Goal: Task Accomplishment & Management: Use online tool/utility

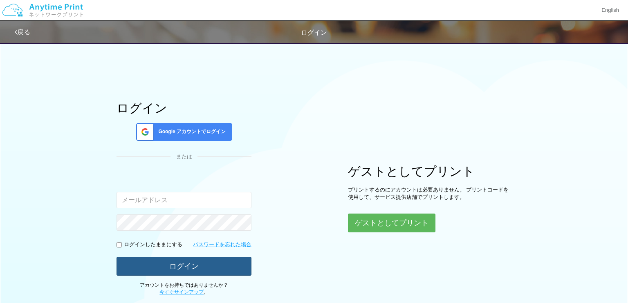
type input "[EMAIL_ADDRESS][DOMAIN_NAME]"
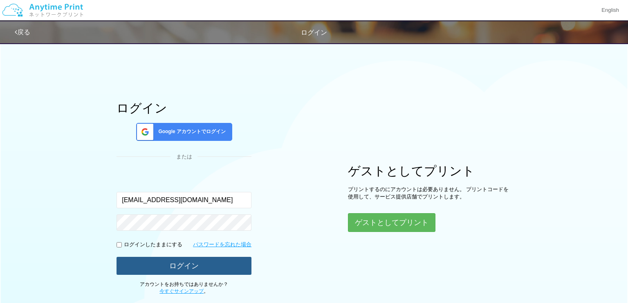
click at [148, 263] on button "ログイン" at bounding box center [184, 266] width 135 height 18
click at [141, 263] on button "ログイン" at bounding box center [184, 266] width 135 height 18
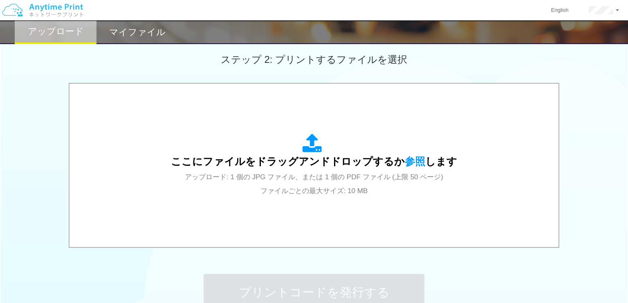
scroll to position [233, 0]
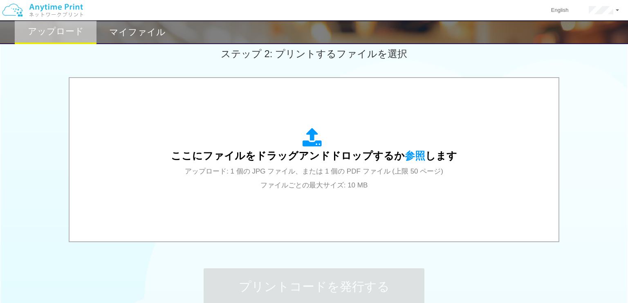
click at [198, 168] on span "アップロード: 1 個の JPG ファイル、または 1 個の PDF ファイル (上限 50 ページ) ファイルごとの最大サイズ: 10 MB" at bounding box center [314, 179] width 258 height 22
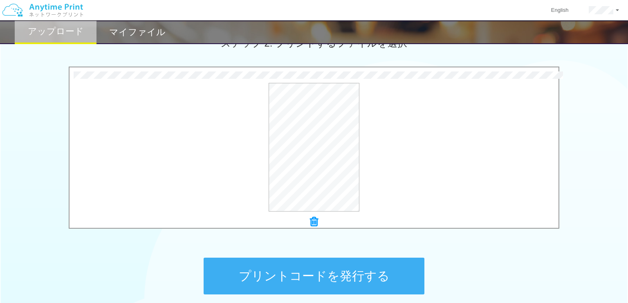
scroll to position [245, 0]
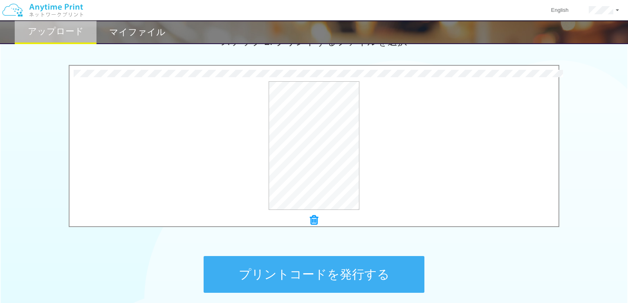
click at [389, 262] on button "プリントコードを発行する" at bounding box center [314, 274] width 221 height 37
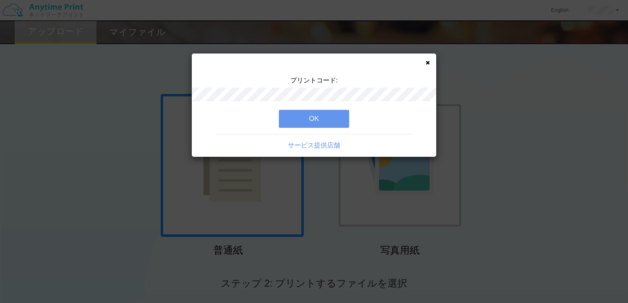
scroll to position [4, 0]
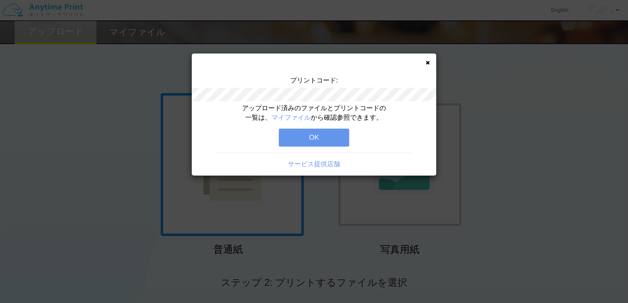
click at [334, 133] on button "OK" at bounding box center [314, 138] width 70 height 18
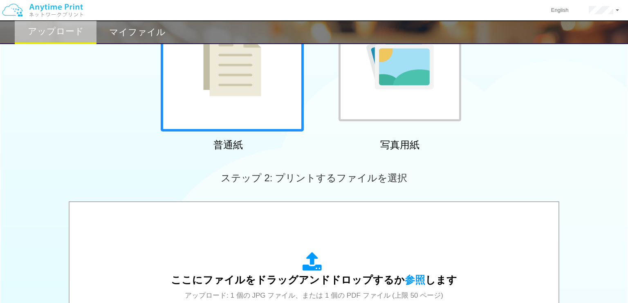
scroll to position [125, 0]
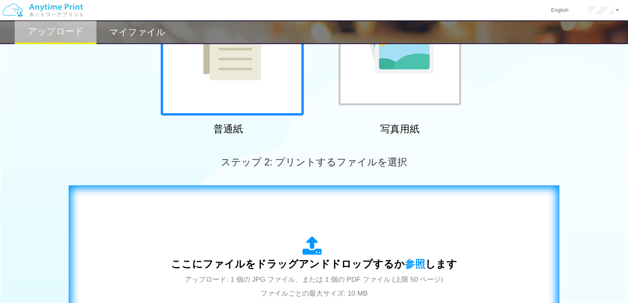
click at [343, 219] on div "ここにファイルをドラッグアンドドロップするか 参照 します アップロード: 1 個の JPG ファイル、または 1 個の PDF ファイル (上限 50 ペー…" at bounding box center [314, 268] width 474 height 148
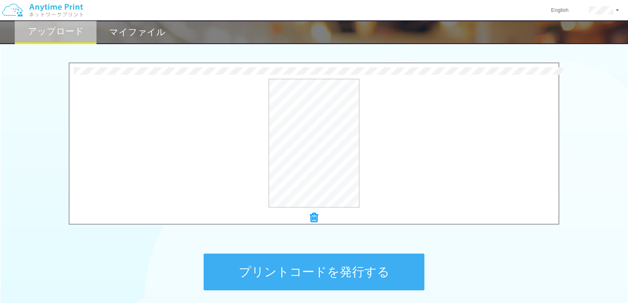
scroll to position [249, 0]
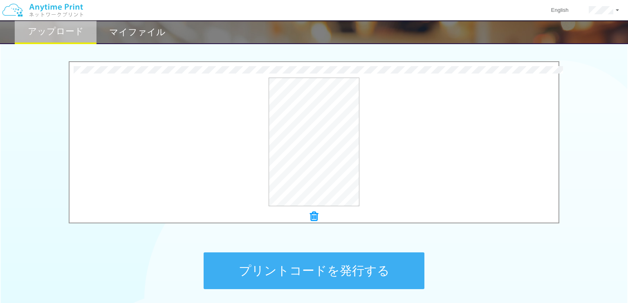
click at [328, 258] on button "プリントコードを発行する" at bounding box center [314, 271] width 221 height 37
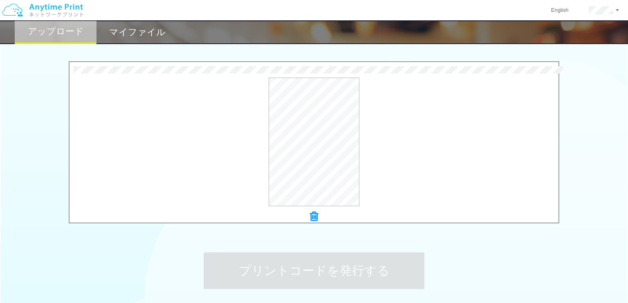
scroll to position [0, 0]
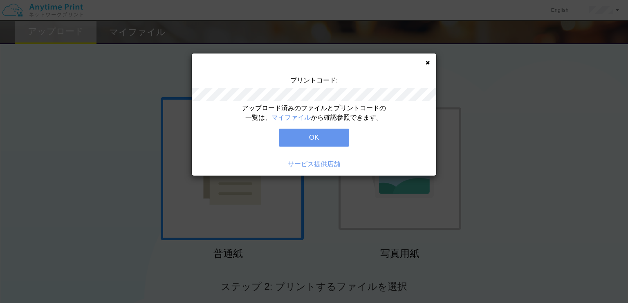
click at [330, 138] on button "OK" at bounding box center [314, 138] width 70 height 18
